Goal: Information Seeking & Learning: Learn about a topic

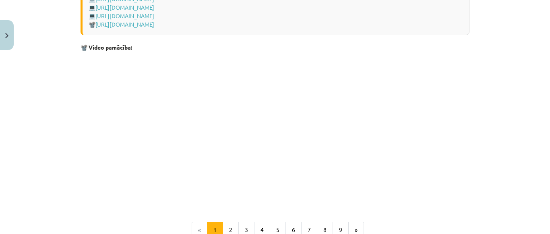
scroll to position [1757, 0]
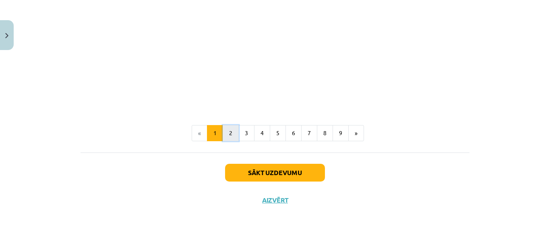
click at [227, 132] on button "2" at bounding box center [231, 133] width 16 height 16
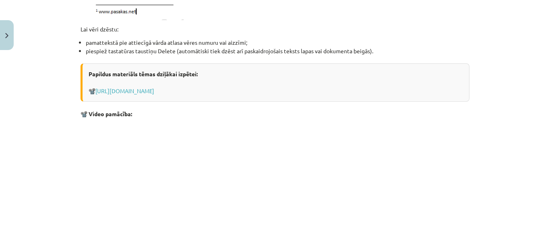
scroll to position [995, 0]
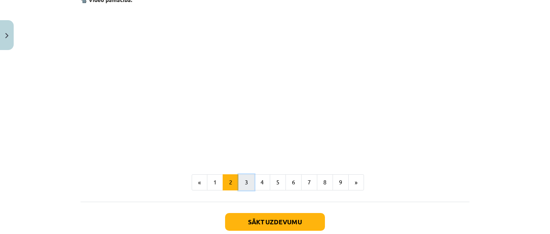
click at [239, 182] on button "3" at bounding box center [246, 182] width 16 height 16
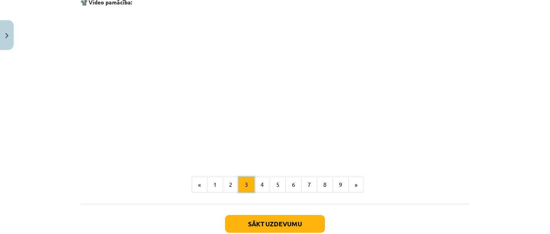
scroll to position [305, 0]
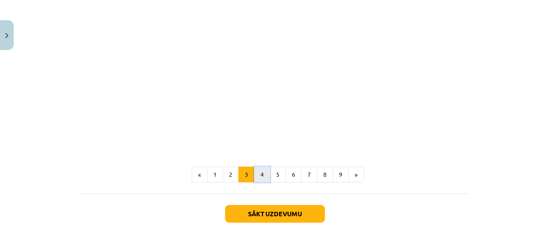
click at [259, 171] on button "4" at bounding box center [262, 174] width 16 height 16
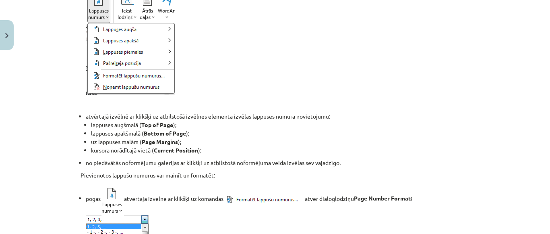
scroll to position [144, 0]
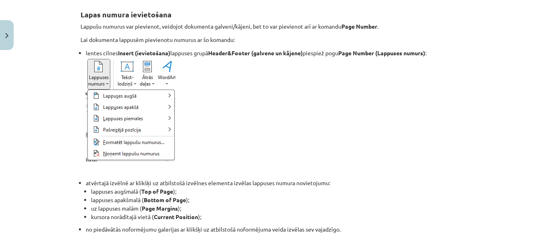
click at [37, 144] on div "Mācību tēma: Datorikas - 10. klases 1. ieskaites mācību materiāls #10 9. tēma –…" at bounding box center [275, 117] width 550 height 234
click at [114, 100] on img at bounding box center [130, 109] width 89 height 104
click at [166, 130] on img at bounding box center [130, 109] width 89 height 104
click at [166, 78] on img at bounding box center [130, 109] width 89 height 104
drag, startPoint x: 207, startPoint y: 88, endPoint x: 169, endPoint y: 90, distance: 38.3
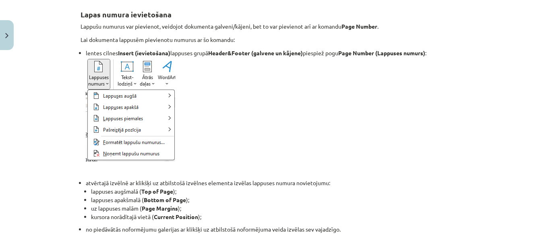
click at [200, 89] on li "lentes cilnes Insert (ievietošana) lappuses grupā Header&Footer (galvene un kāj…" at bounding box center [278, 105] width 384 height 112
click at [166, 73] on img at bounding box center [130, 109] width 89 height 104
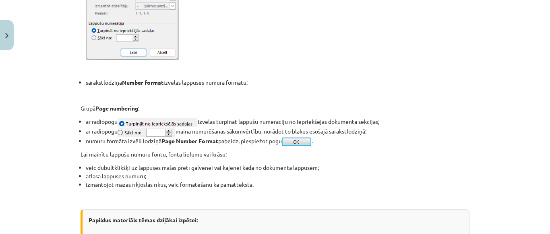
scroll to position [455, 0]
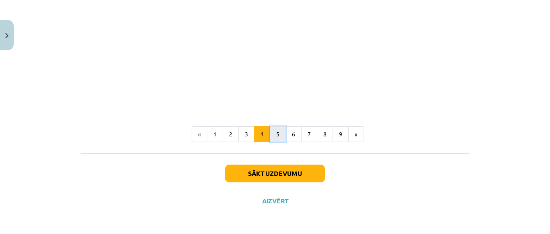
click at [280, 132] on button "5" at bounding box center [278, 134] width 16 height 16
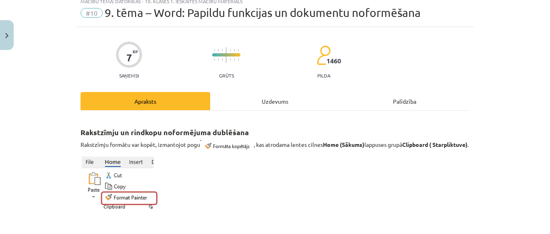
scroll to position [40, 0]
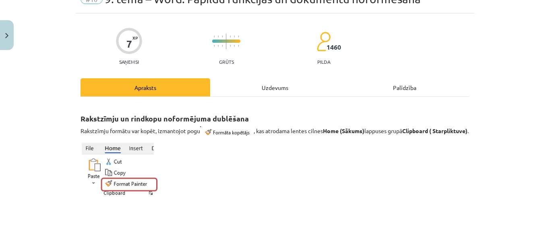
click at [219, 131] on img at bounding box center [227, 131] width 54 height 11
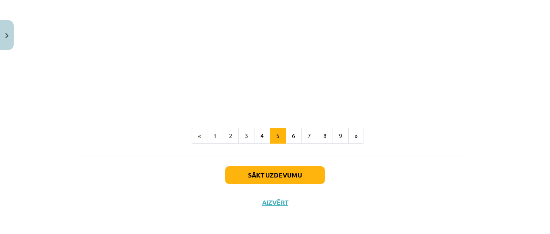
scroll to position [565, 0]
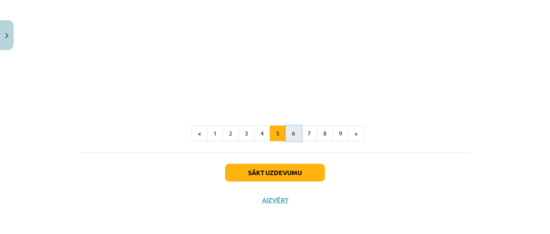
click at [286, 125] on button "6" at bounding box center [294, 133] width 16 height 16
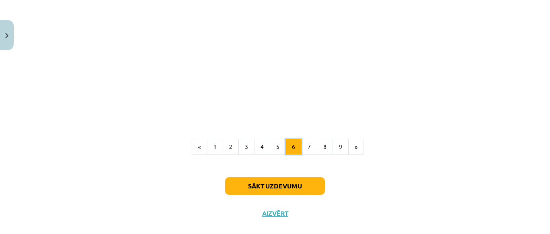
scroll to position [505, 0]
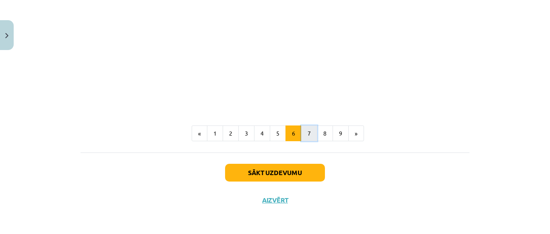
click at [307, 128] on button "7" at bounding box center [309, 133] width 16 height 16
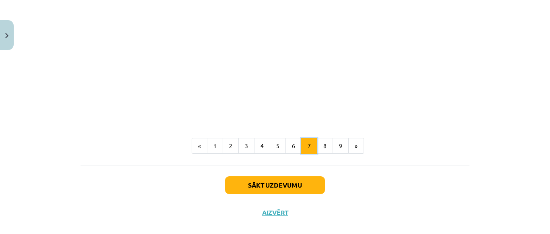
scroll to position [748, 0]
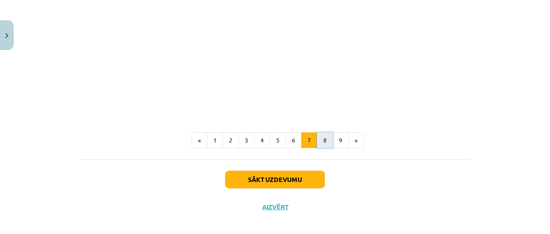
click at [325, 141] on button "8" at bounding box center [325, 140] width 16 height 16
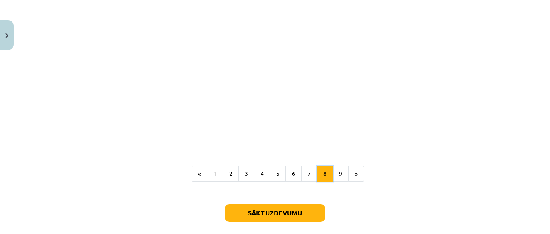
scroll to position [668, 0]
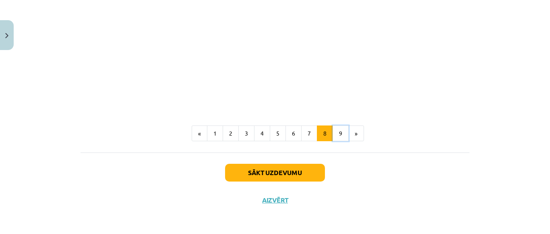
click at [334, 141] on button "9" at bounding box center [341, 133] width 16 height 16
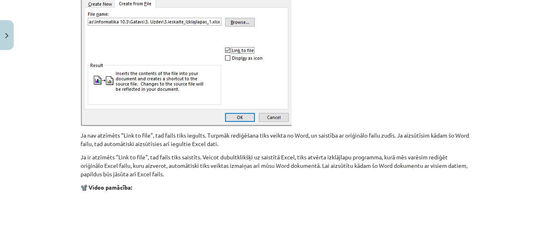
scroll to position [990, 0]
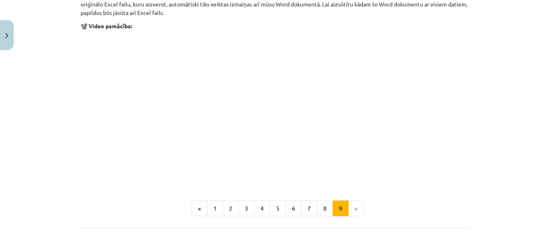
click at [353, 208] on li "»" at bounding box center [356, 208] width 15 height 16
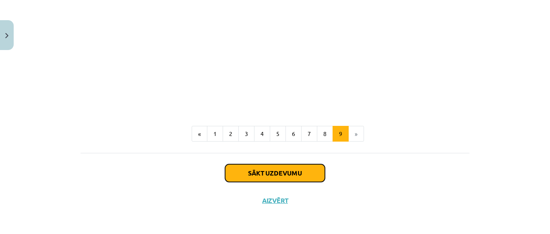
click at [232, 170] on button "Sākt uzdevumu" at bounding box center [275, 173] width 100 height 18
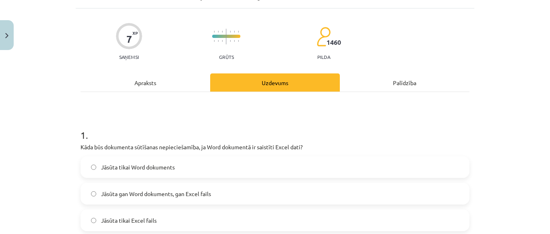
scroll to position [60, 0]
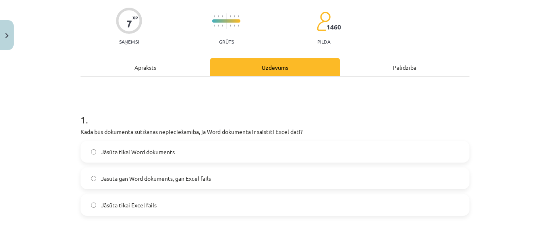
click at [294, 179] on label "Jāsūta gan Word dokuments, gan Excel fails" at bounding box center [274, 178] width 387 height 20
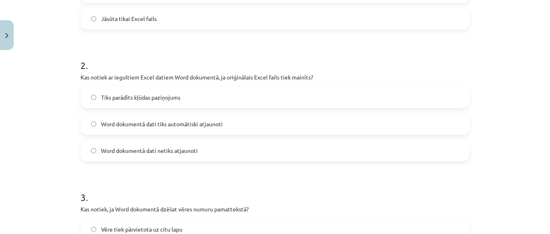
scroll to position [282, 0]
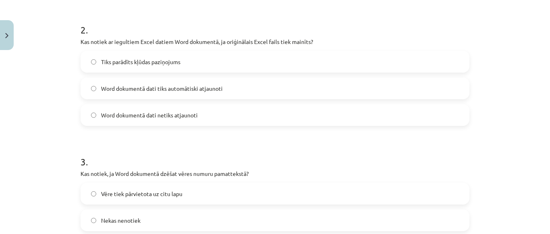
click at [237, 113] on label "Word dokumentā dati netiks atjaunoti" at bounding box center [274, 115] width 387 height 20
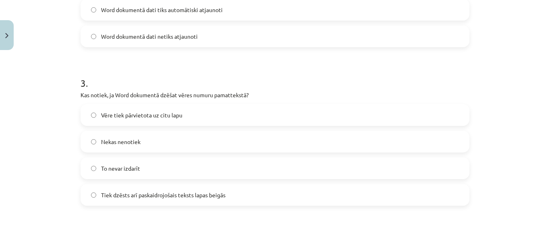
scroll to position [363, 0]
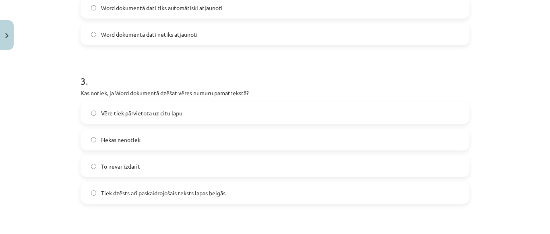
click at [247, 186] on label "Tiek dzēsts arī paskaidrojošais teksts lapas beigās" at bounding box center [274, 192] width 387 height 20
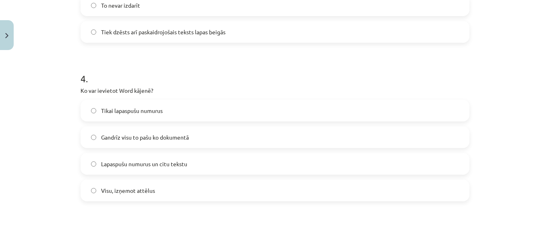
scroll to position [524, 0]
click at [170, 161] on span "Lapaspušu numurus un citu tekstu" at bounding box center [144, 163] width 86 height 8
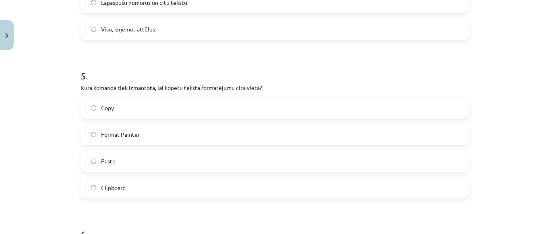
scroll to position [685, 0]
click at [133, 130] on span "Format Painter" at bounding box center [120, 134] width 39 height 8
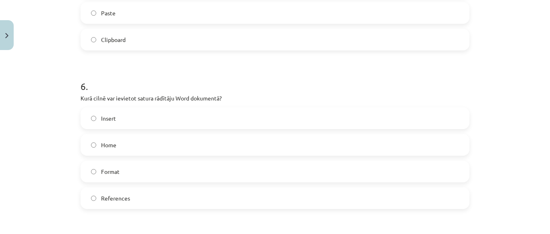
scroll to position [846, 0]
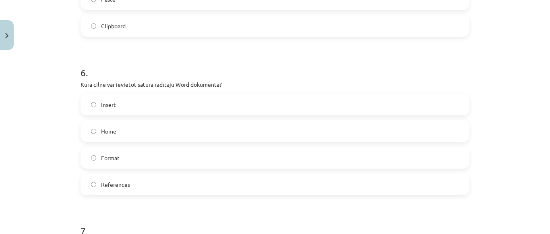
click at [143, 182] on label "References" at bounding box center [274, 184] width 387 height 20
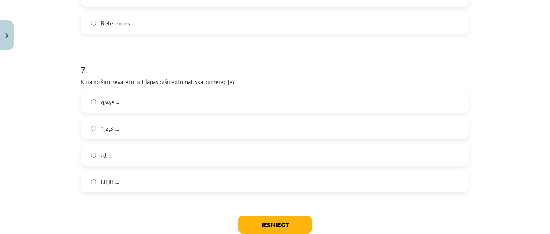
scroll to position [1047, 0]
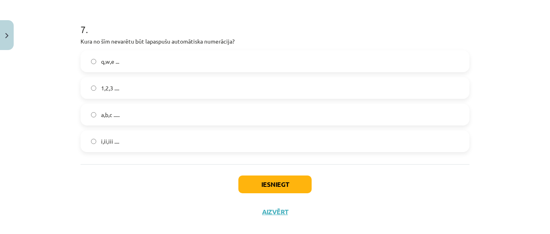
click at [165, 135] on label "i,ii,iii ...." at bounding box center [274, 141] width 387 height 20
click at [137, 57] on label "q,w,e ..." at bounding box center [274, 61] width 387 height 20
click at [263, 181] on button "Iesniegt" at bounding box center [274, 184] width 73 height 18
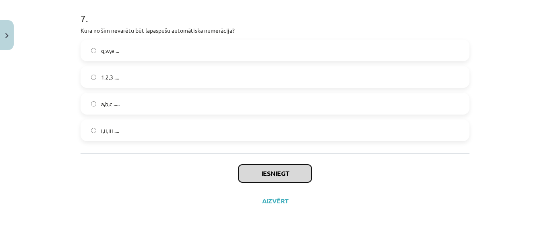
scroll to position [1059, 0]
click at [262, 174] on button "Iesniegt" at bounding box center [274, 173] width 73 height 18
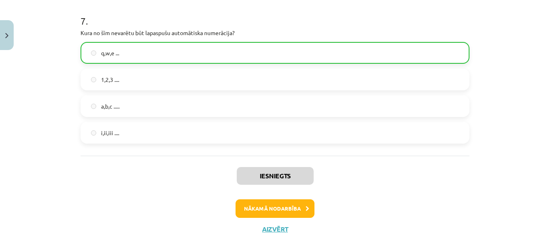
scroll to position [1085, 0]
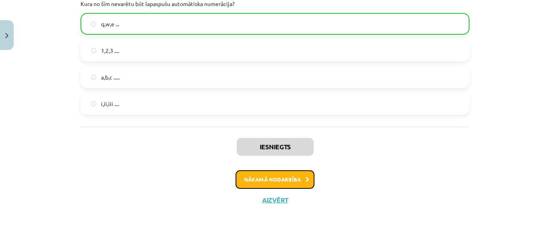
click at [280, 176] on button "Nākamā nodarbība" at bounding box center [275, 179] width 79 height 19
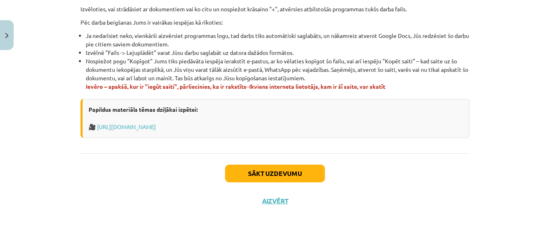
scroll to position [544, 0]
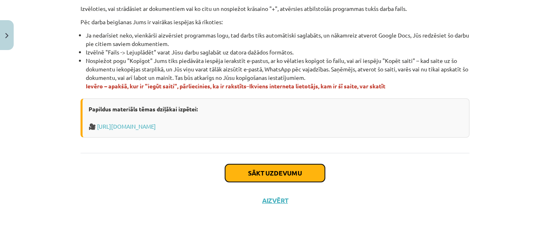
click at [253, 166] on button "Sākt uzdevumu" at bounding box center [275, 173] width 100 height 18
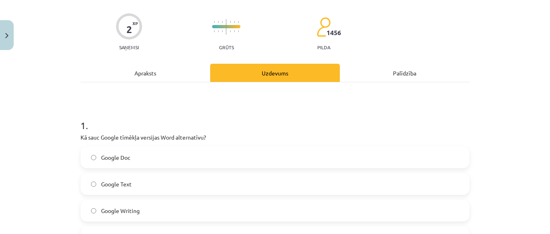
scroll to position [101, 0]
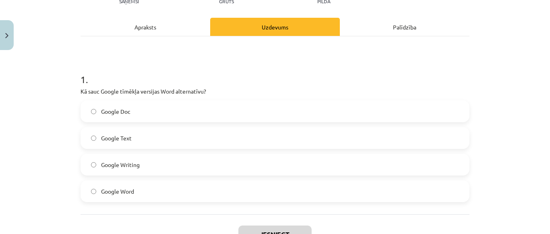
click at [165, 111] on label "Google Doc" at bounding box center [274, 111] width 387 height 20
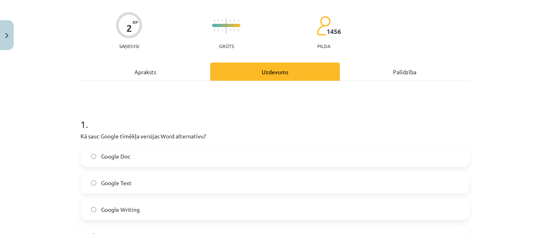
scroll to position [161, 0]
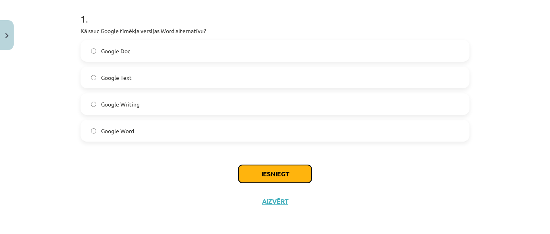
click at [266, 171] on button "Iesniegt" at bounding box center [274, 174] width 73 height 18
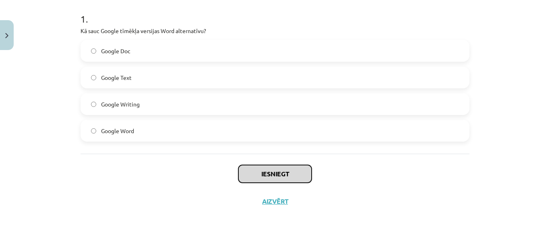
click at [271, 173] on button "Iesniegt" at bounding box center [274, 174] width 73 height 18
click at [270, 173] on button "Iesniegt" at bounding box center [274, 174] width 73 height 18
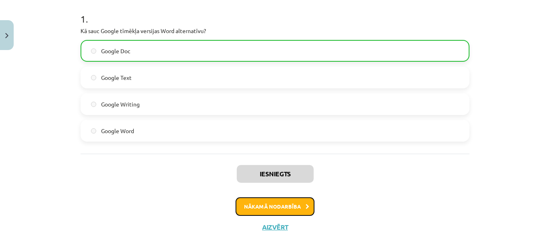
click at [272, 201] on button "Nākamā nodarbība" at bounding box center [275, 206] width 79 height 19
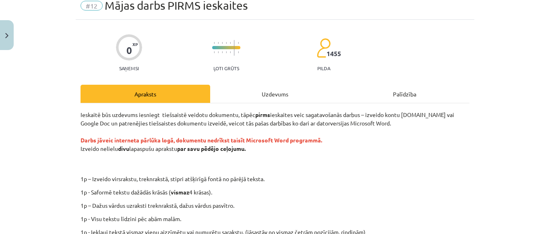
scroll to position [0, 0]
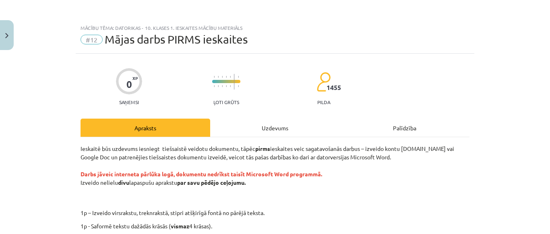
click at [271, 128] on div "Uzdevums" at bounding box center [275, 127] width 130 height 18
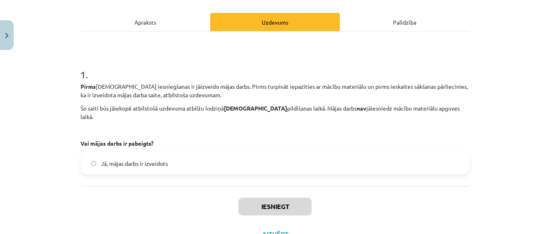
scroll to position [91, 0]
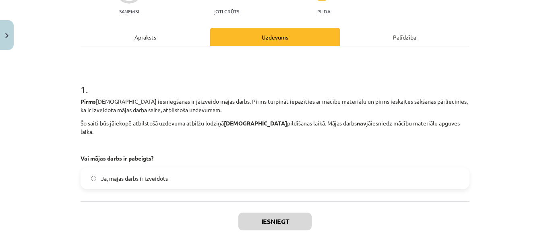
click at [143, 36] on div "Apraksts" at bounding box center [146, 37] width 130 height 18
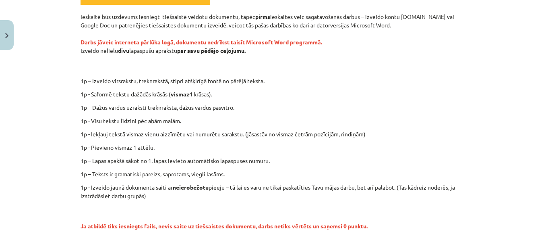
scroll to position [141, 0]
